Goal: Check status: Check status

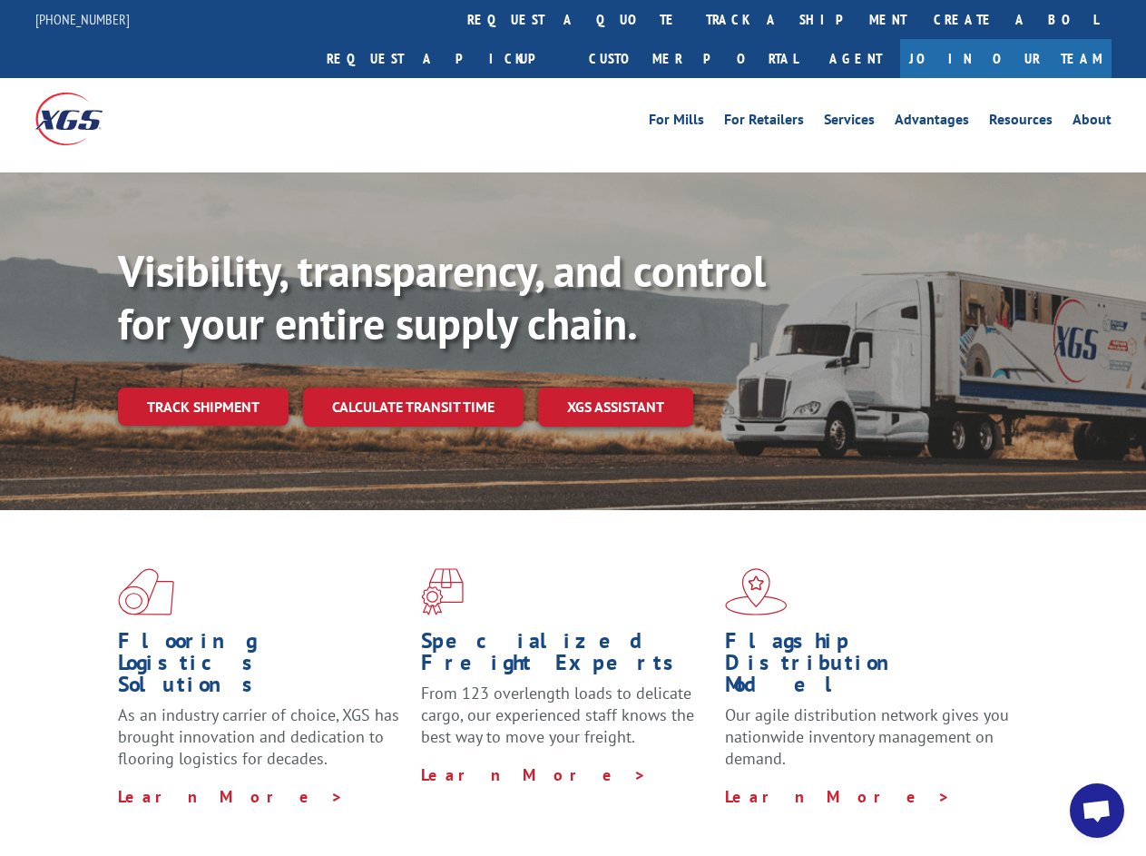
click at [573, 428] on div "Visibility, transparency, and control for your entire supply chain. Track shipm…" at bounding box center [632, 371] width 1028 height 253
click at [693, 19] on link "track a shipment" at bounding box center [807, 19] width 228 height 39
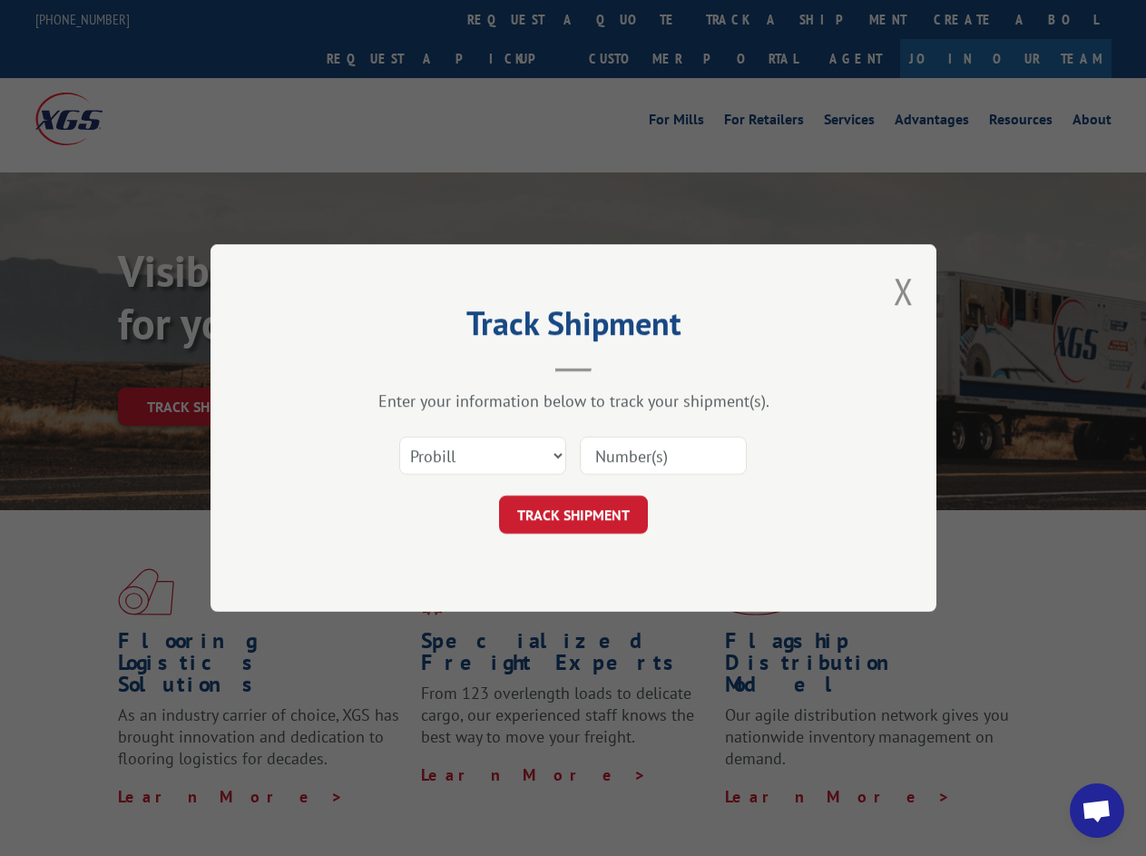
click at [634, 19] on div "Track Shipment Enter your information below to track your shipment(s). Select c…" at bounding box center [573, 428] width 1146 height 856
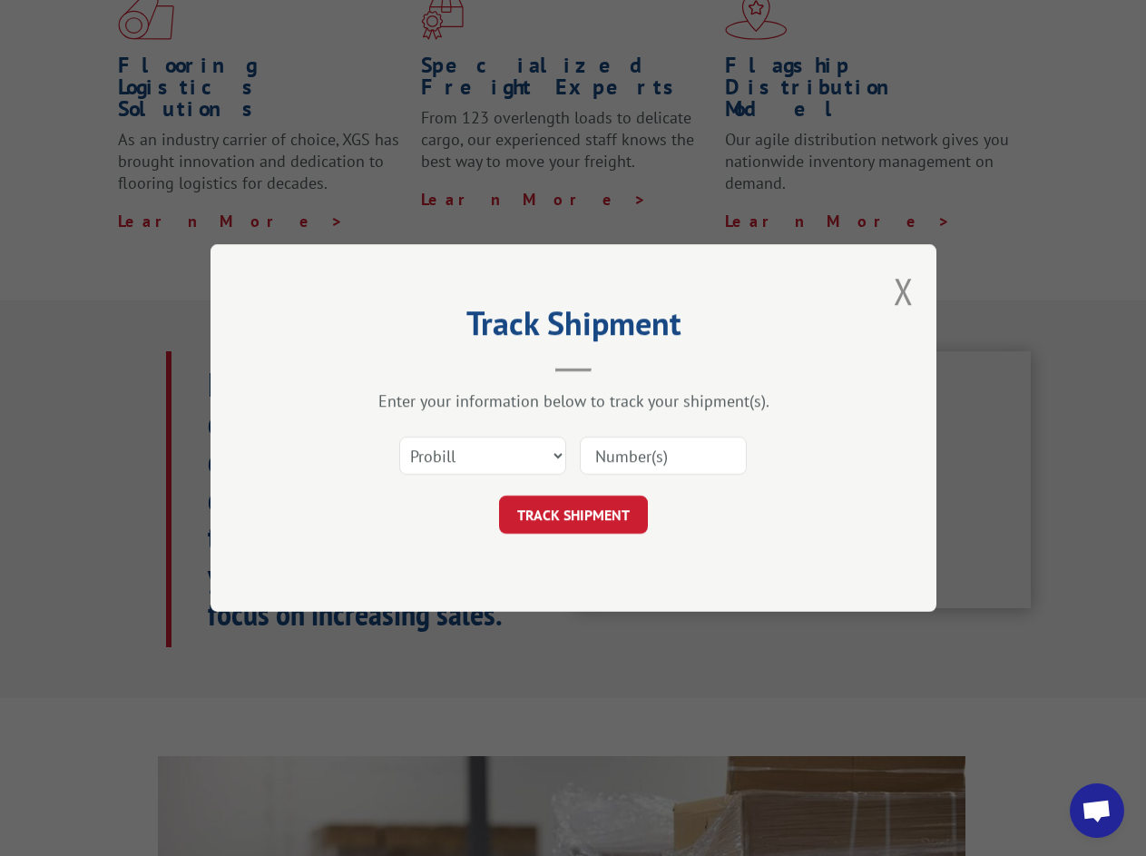
click at [747, 19] on div "Track Shipment Enter your information below to track your shipment(s). Select c…" at bounding box center [573, 428] width 1146 height 856
click at [202, 367] on div "Track Shipment Enter your information below to track your shipment(s). Select c…" at bounding box center [573, 428] width 1146 height 856
click at [412, 367] on header "Track Shipment" at bounding box center [573, 341] width 545 height 62
click at [616, 367] on header "Track Shipment" at bounding box center [573, 341] width 545 height 62
click at [1097, 811] on span "Open chat" at bounding box center [1097, 812] width 30 height 25
